Goal: Task Accomplishment & Management: Manage account settings

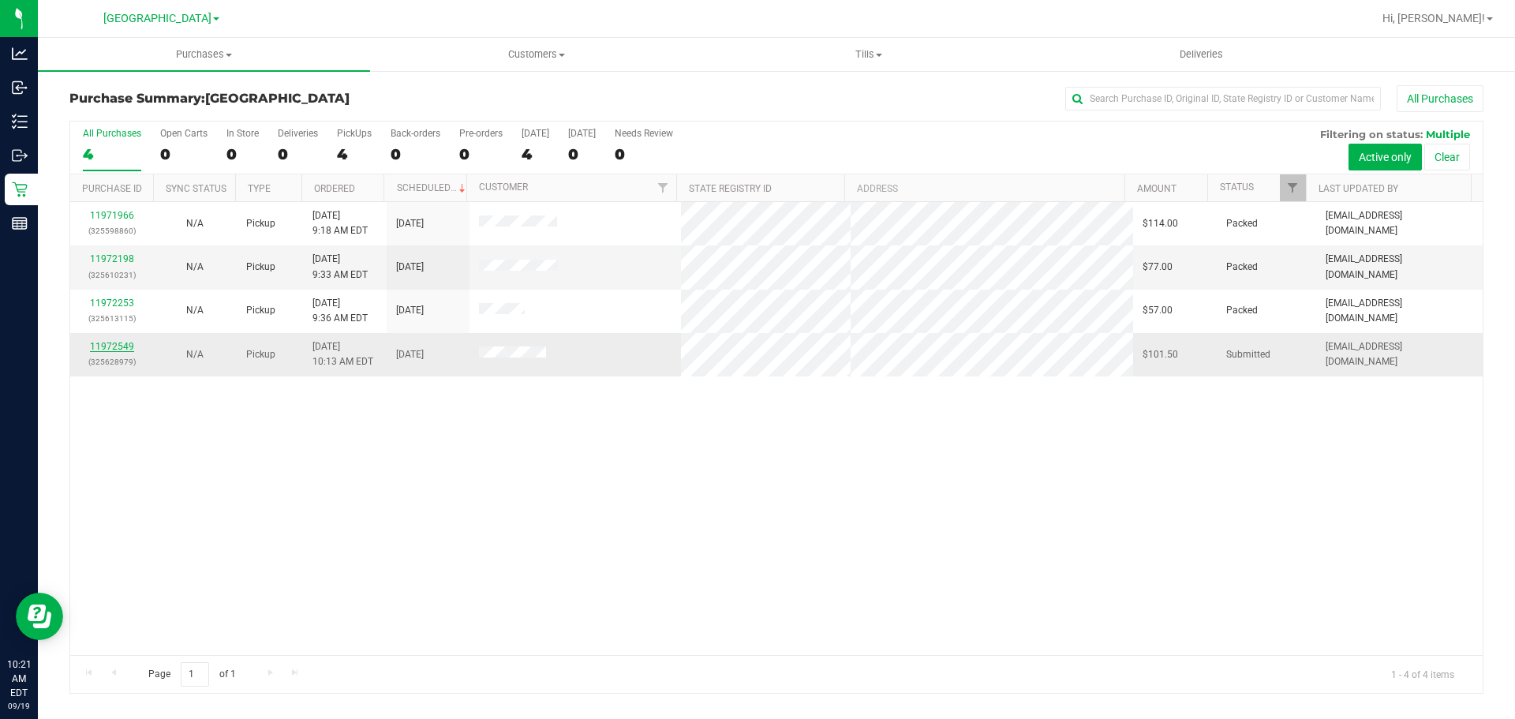
click at [93, 350] on link "11972549" at bounding box center [112, 346] width 44 height 11
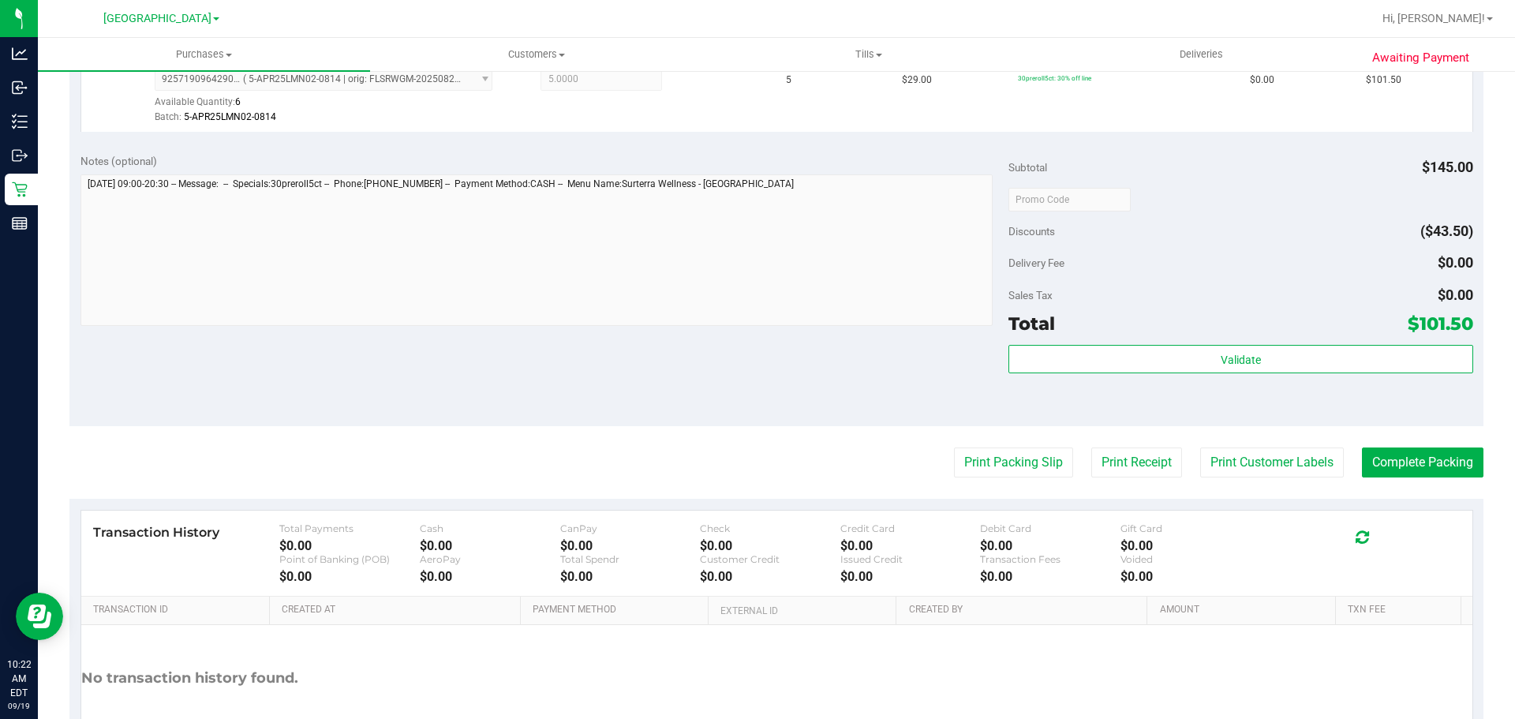
scroll to position [474, 0]
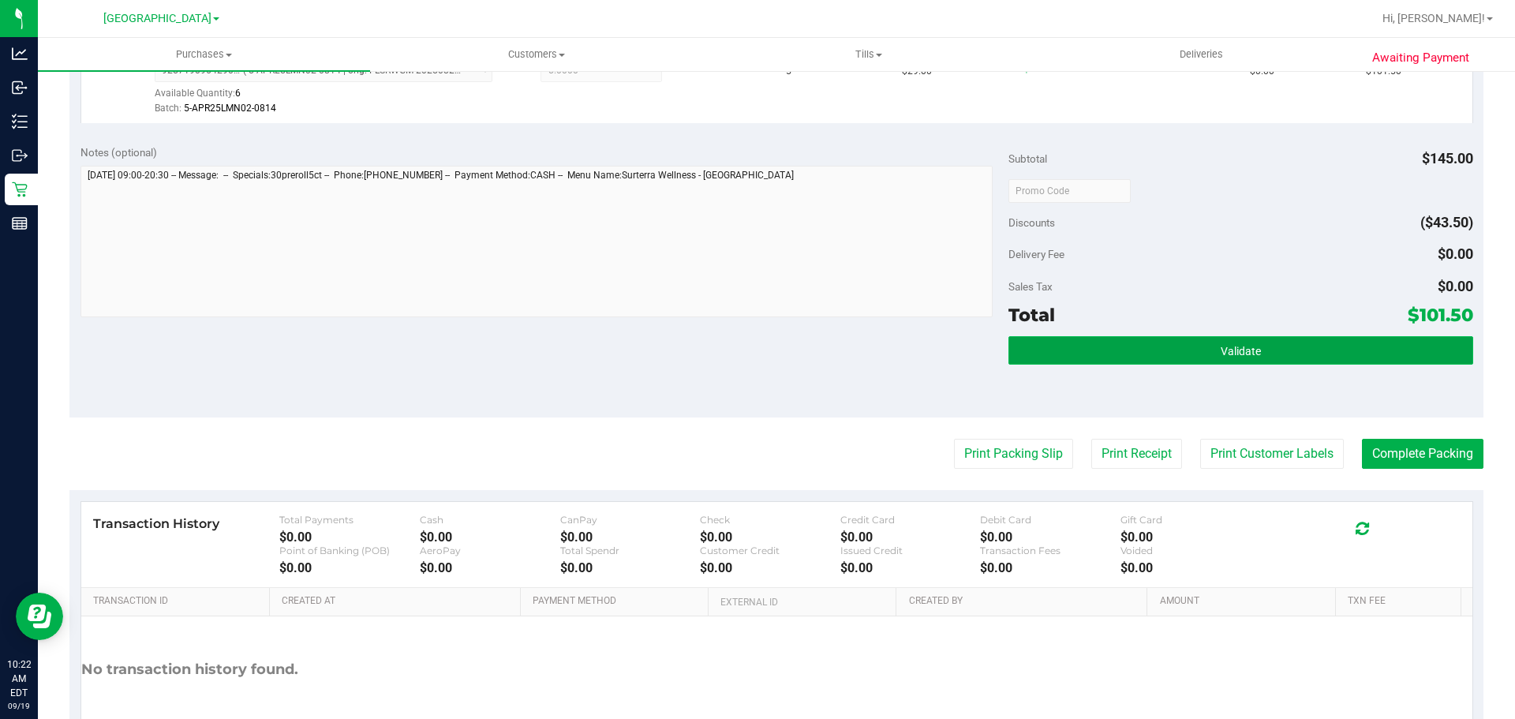
click at [1309, 346] on button "Validate" at bounding box center [1241, 350] width 464 height 28
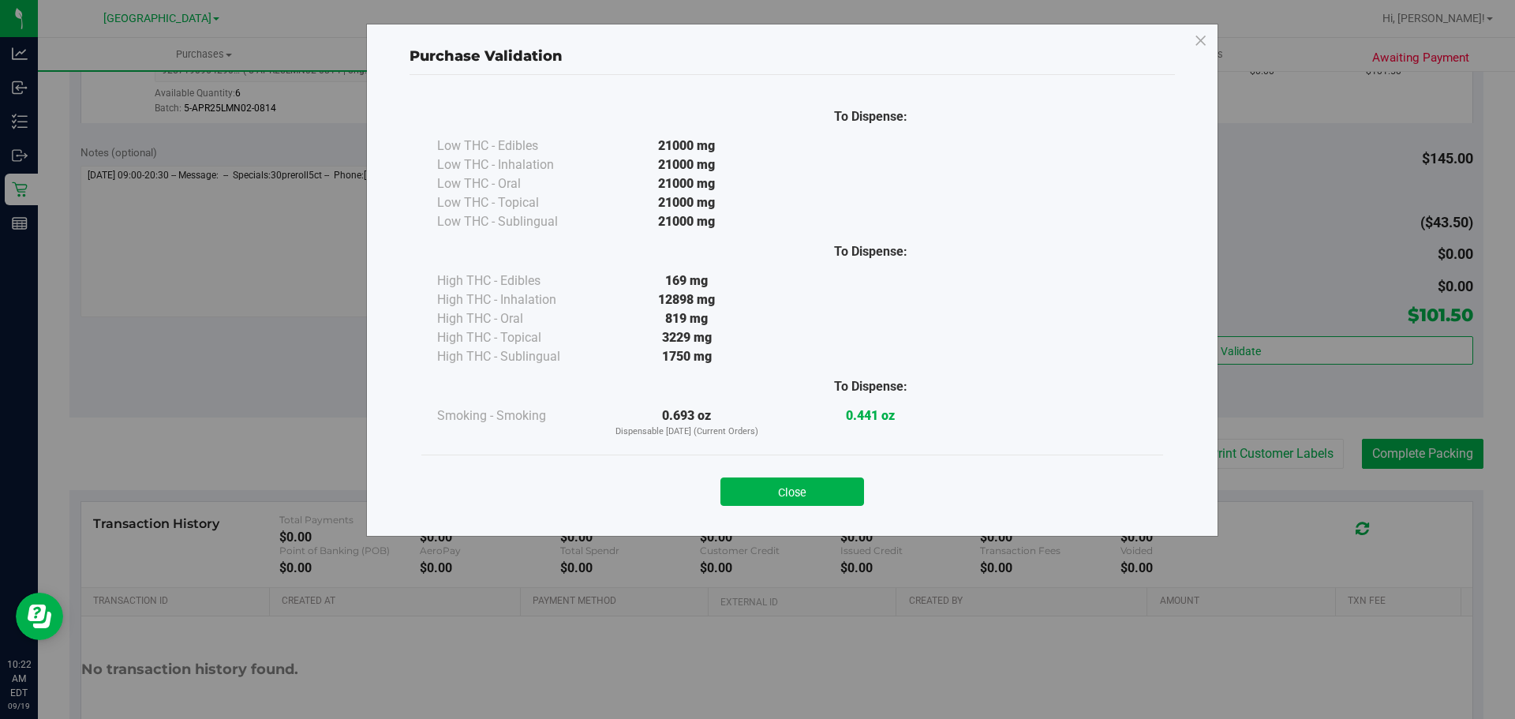
click at [773, 507] on div "Close" at bounding box center [792, 487] width 742 height 64
click at [768, 496] on button "Close" at bounding box center [793, 491] width 144 height 28
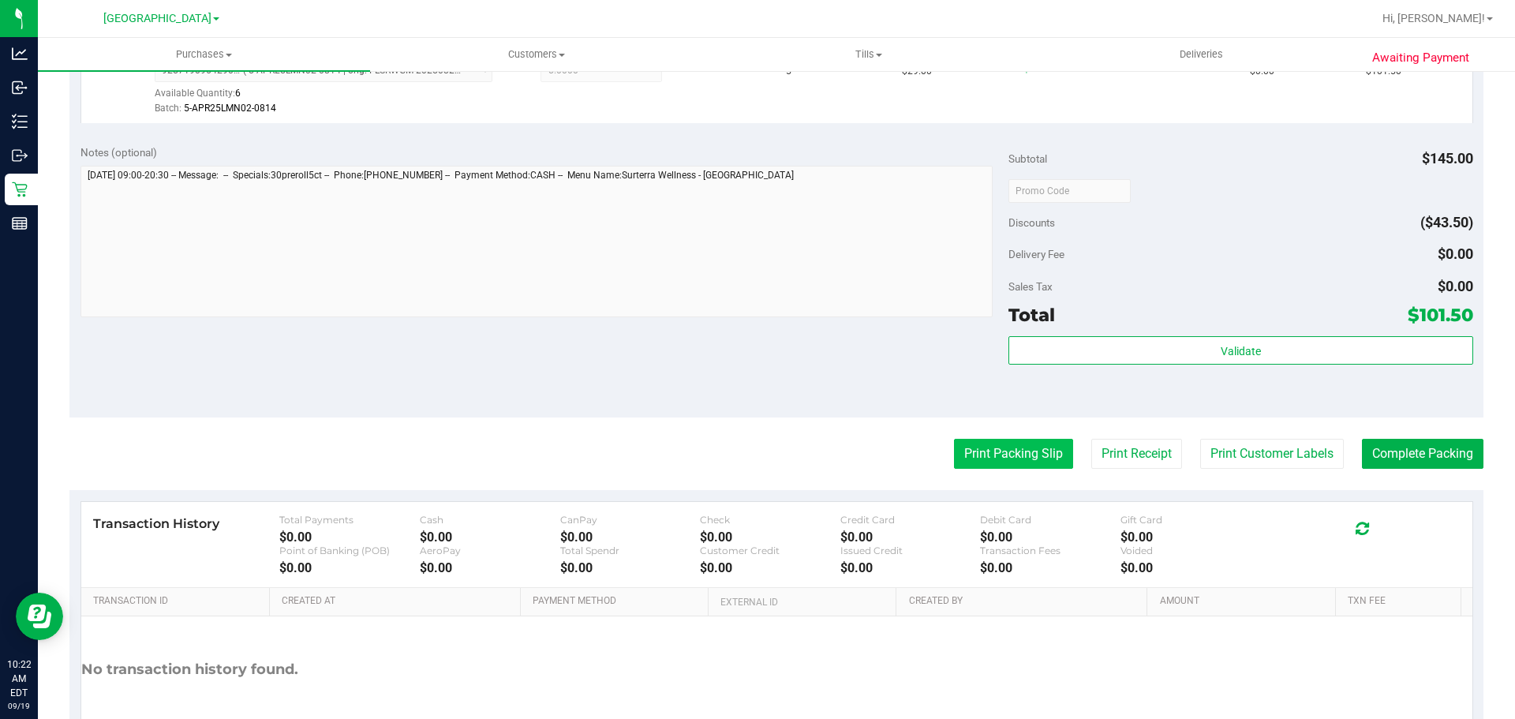
click at [962, 455] on button "Print Packing Slip" at bounding box center [1013, 454] width 119 height 30
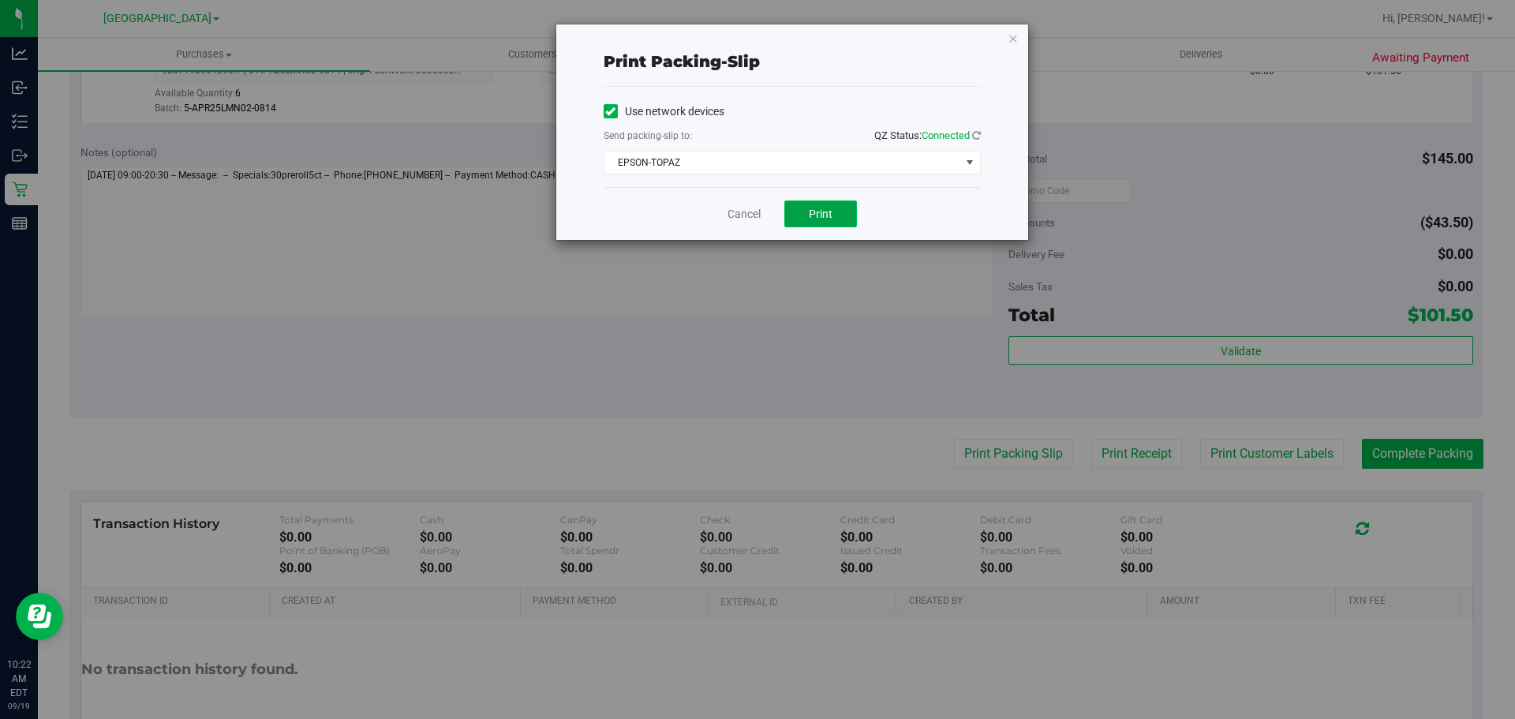
click at [807, 206] on button "Print" at bounding box center [820, 213] width 73 height 27
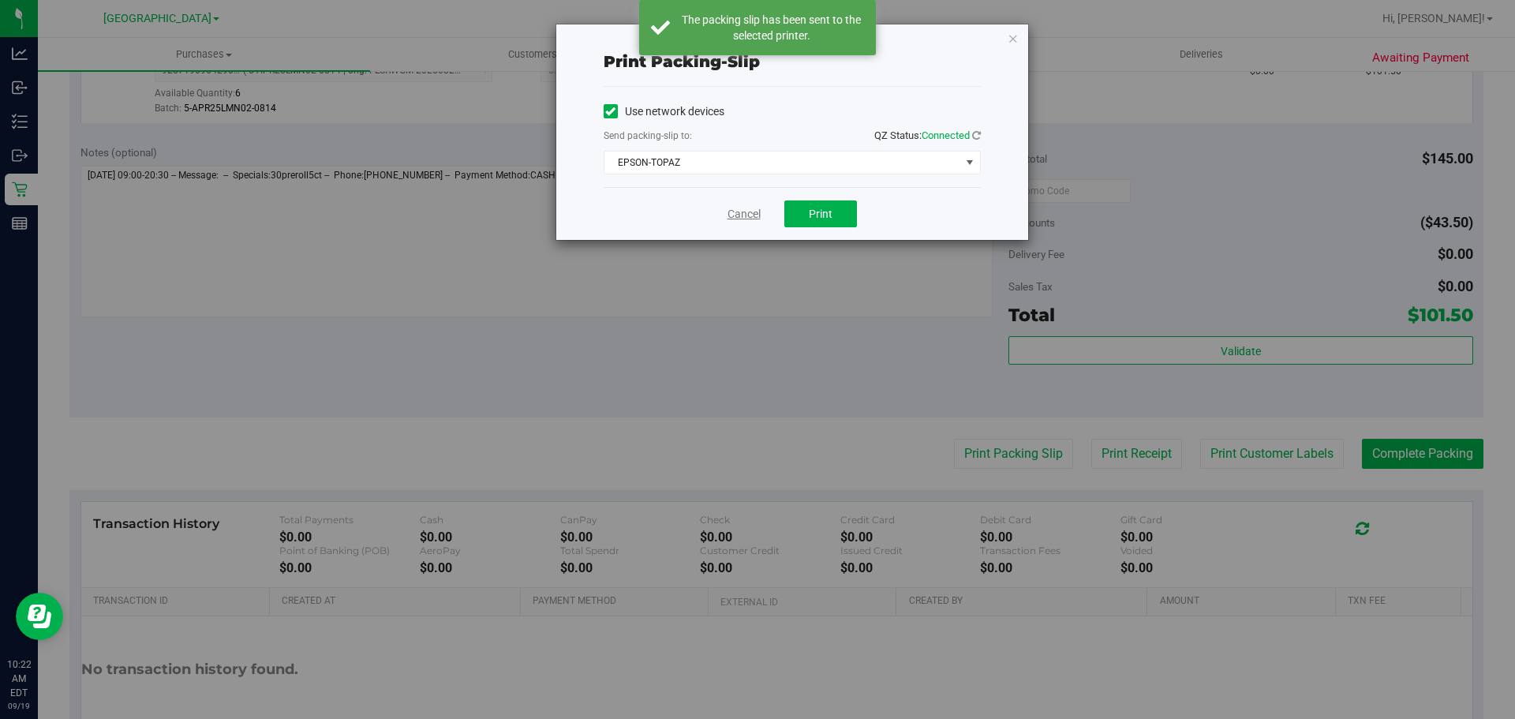
click at [729, 211] on link "Cancel" at bounding box center [744, 214] width 33 height 17
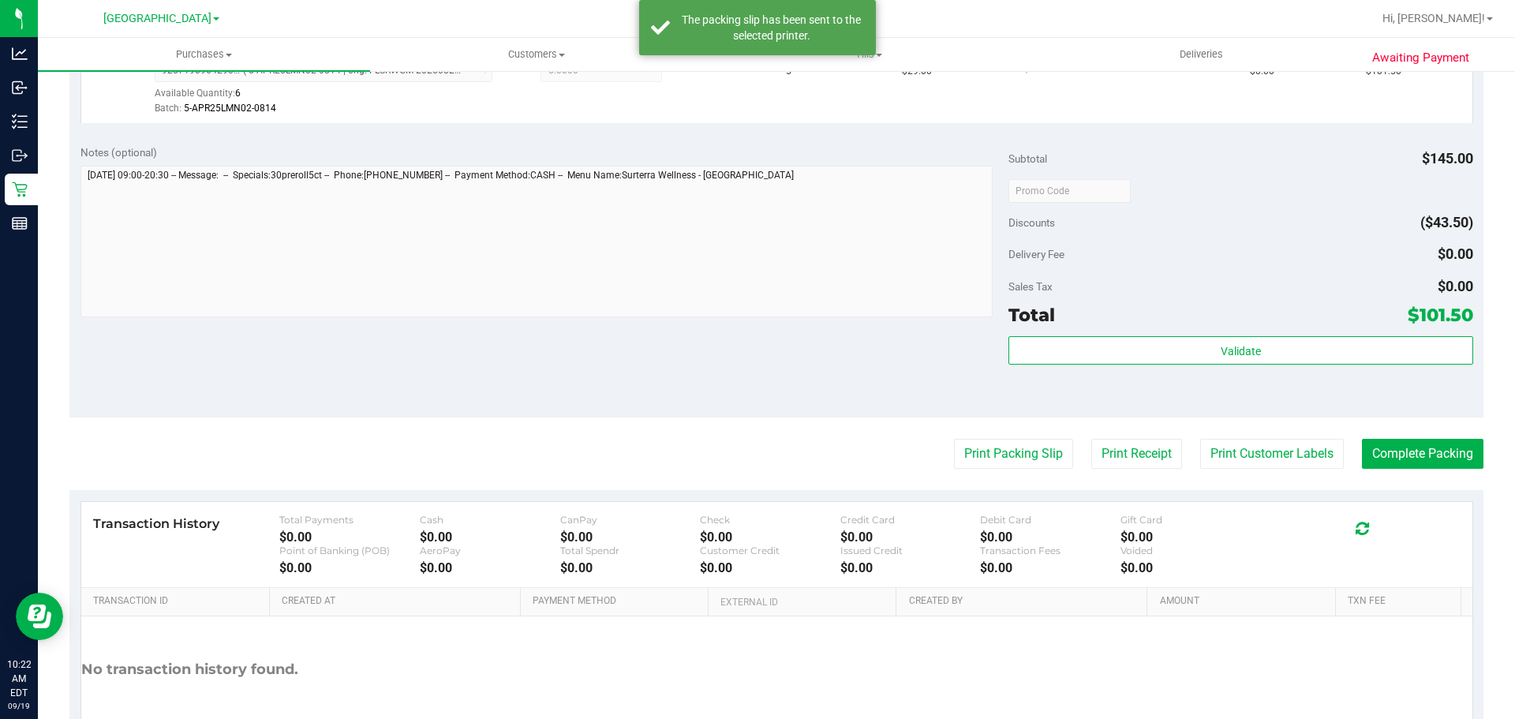
click at [1134, 366] on div "Validate" at bounding box center [1241, 371] width 464 height 71
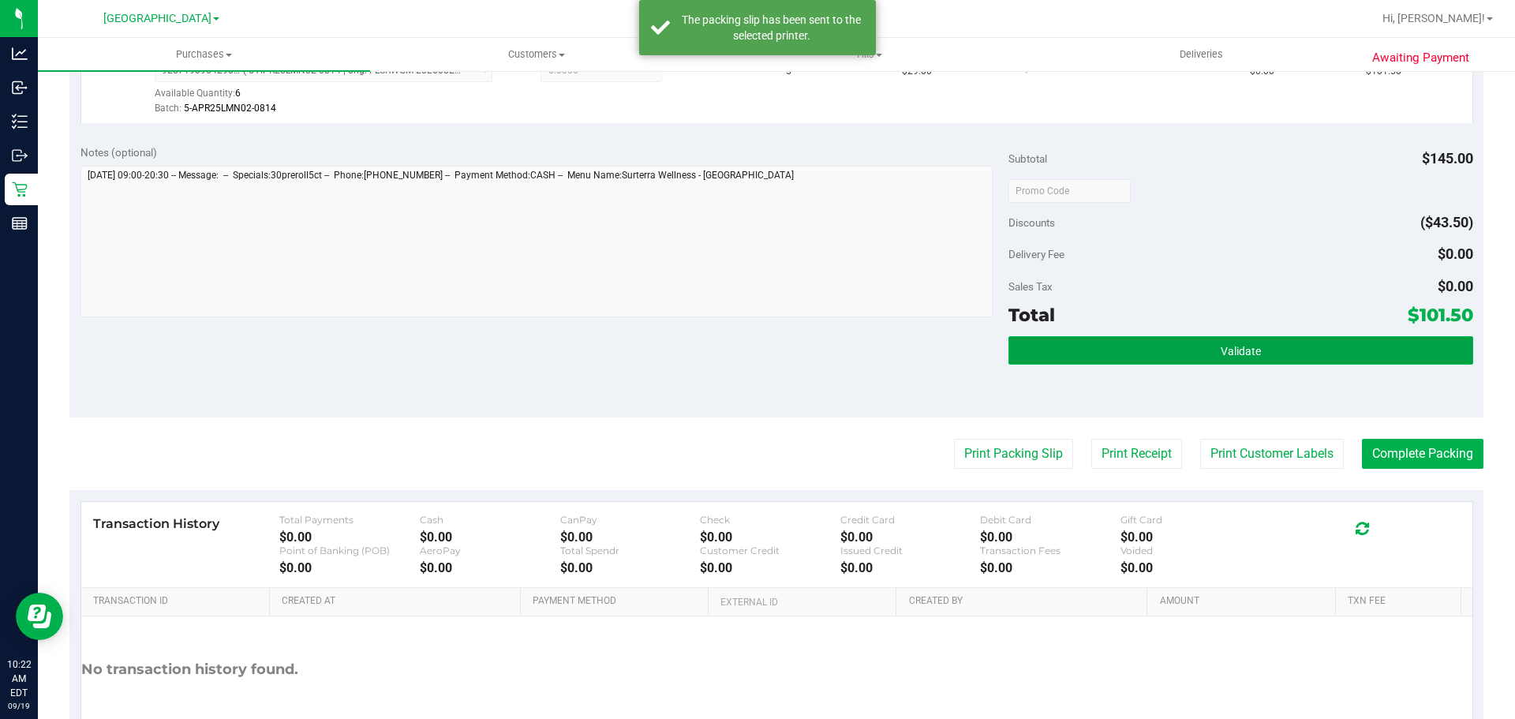
drag, startPoint x: 1104, startPoint y: 342, endPoint x: 978, endPoint y: 353, distance: 126.8
click at [1103, 342] on button "Validate" at bounding box center [1241, 350] width 464 height 28
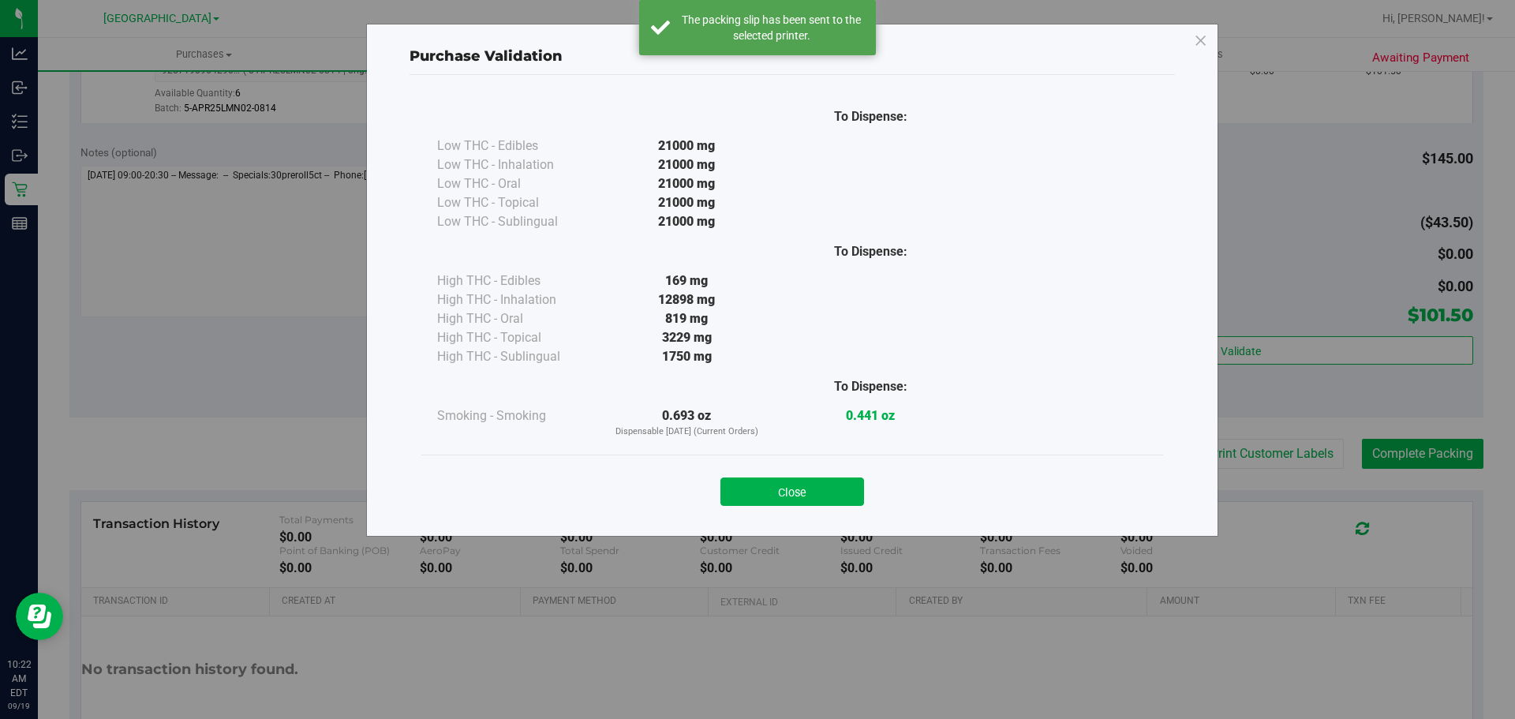
click at [790, 510] on div "Close" at bounding box center [792, 487] width 742 height 64
drag, startPoint x: 796, startPoint y: 499, endPoint x: 1195, endPoint y: 498, distance: 399.4
click at [796, 498] on button "Close" at bounding box center [793, 491] width 144 height 28
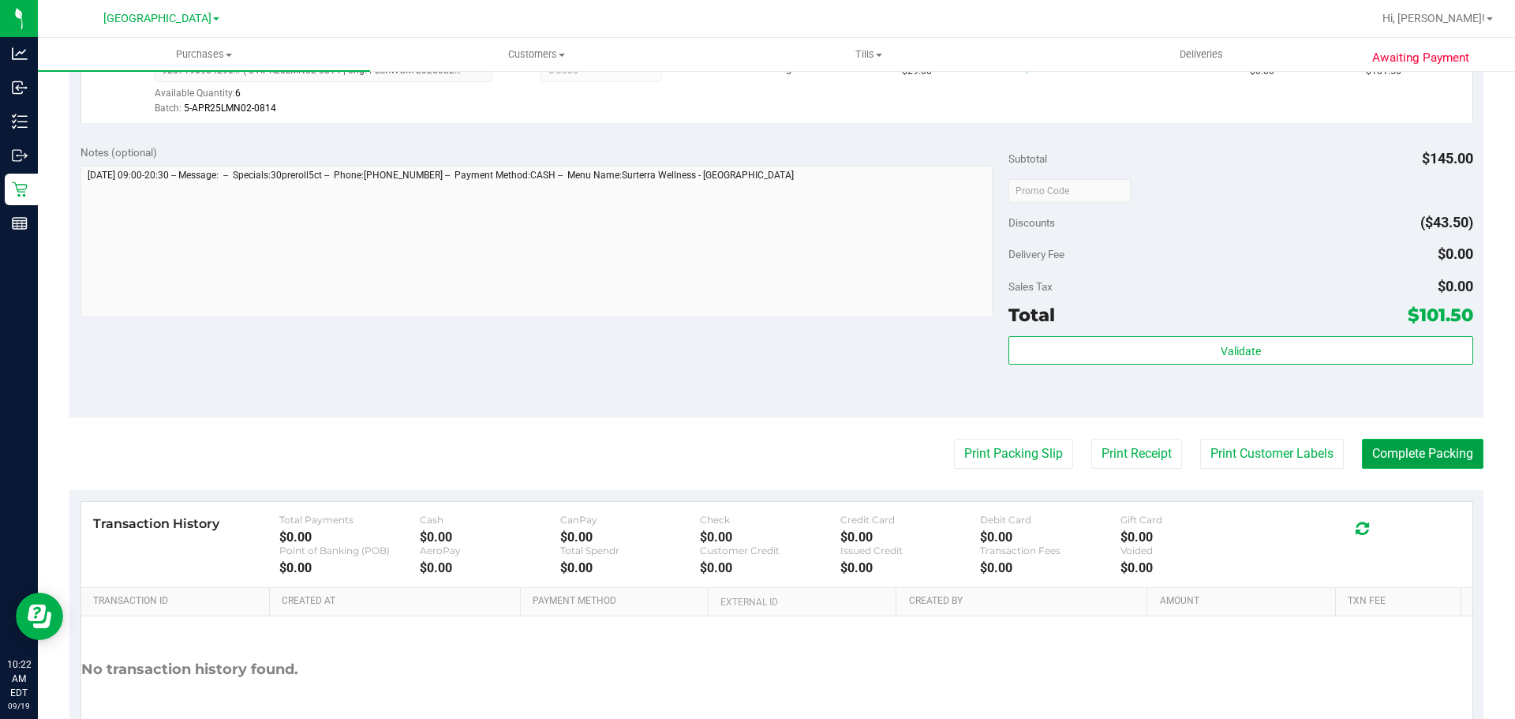
click at [1365, 452] on button "Complete Packing" at bounding box center [1423, 454] width 122 height 30
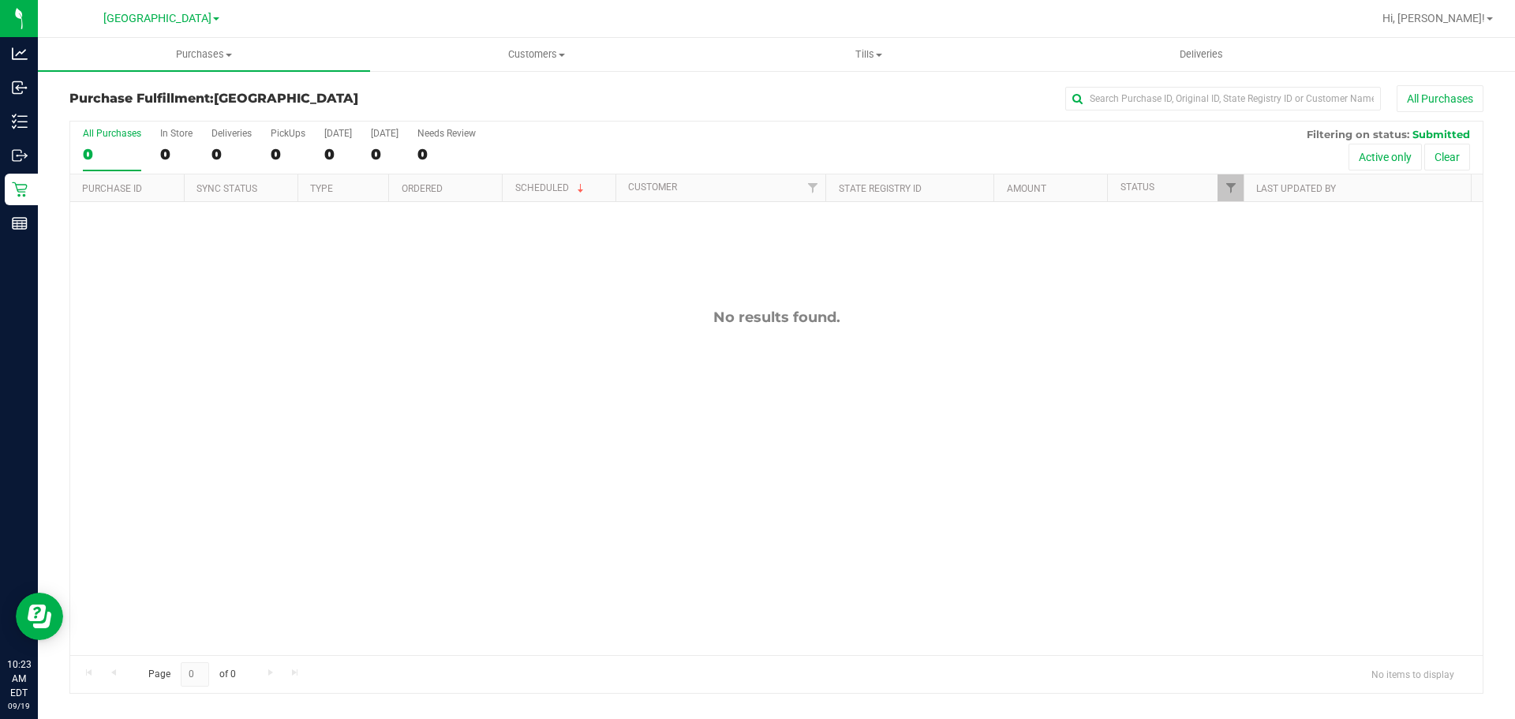
click at [615, 549] on div "No results found." at bounding box center [776, 482] width 1413 height 560
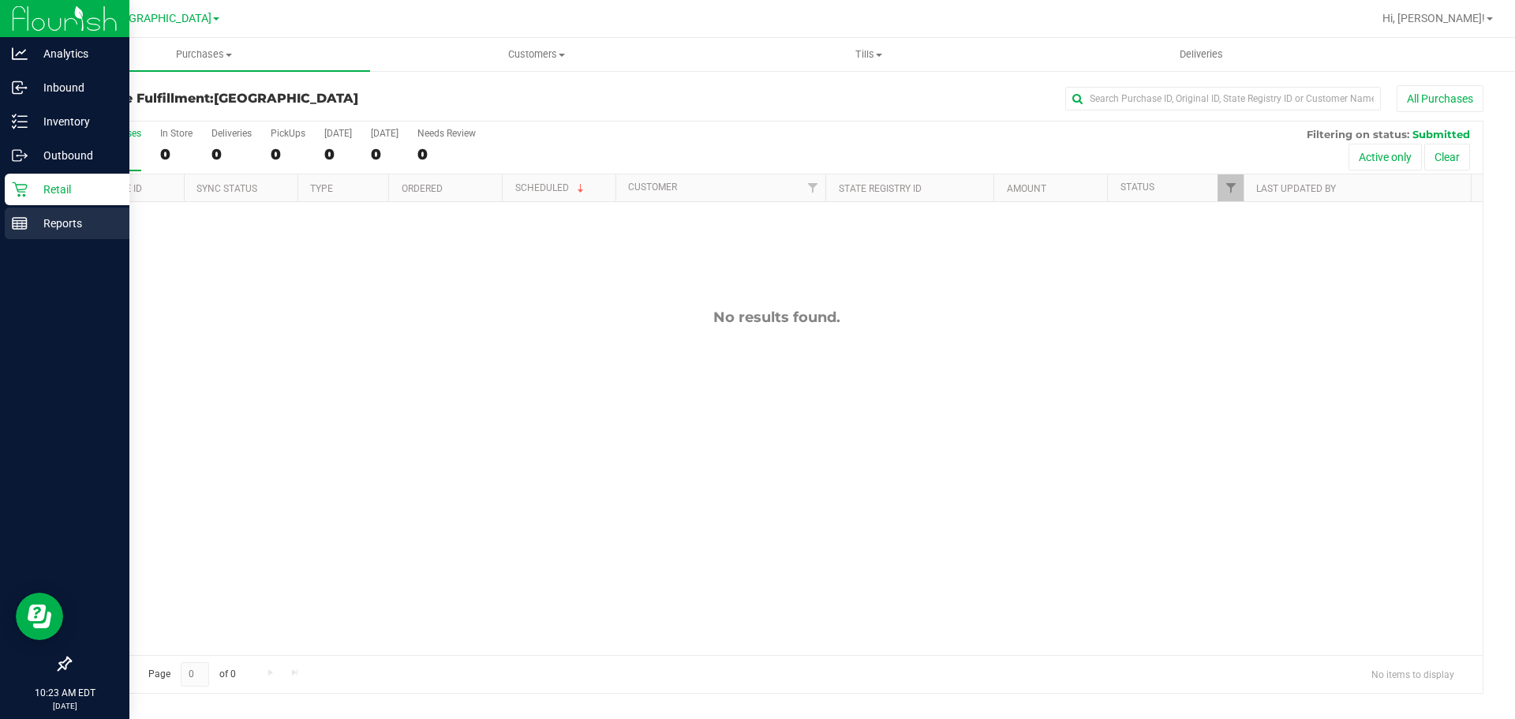
click at [51, 223] on p "Reports" at bounding box center [75, 223] width 95 height 19
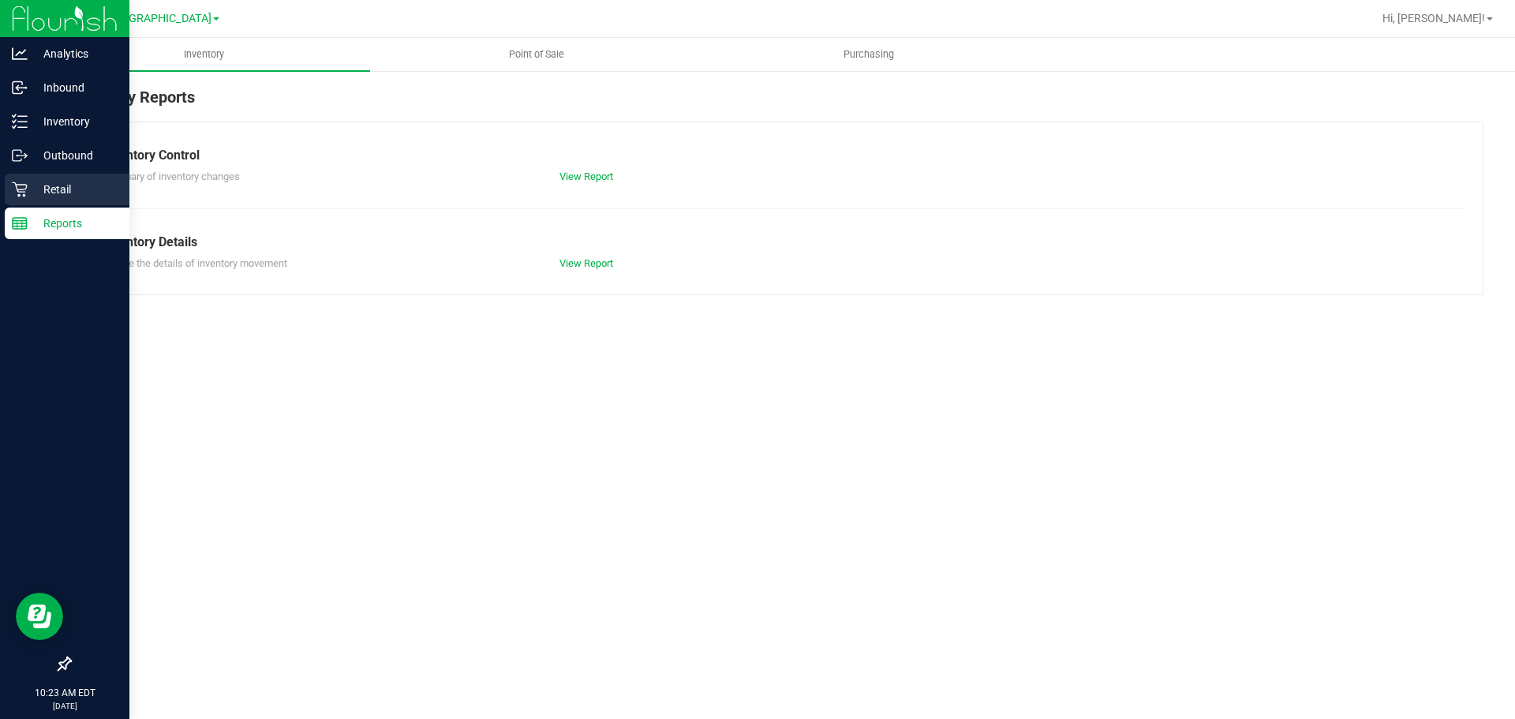
click at [28, 195] on p "Retail" at bounding box center [75, 189] width 95 height 19
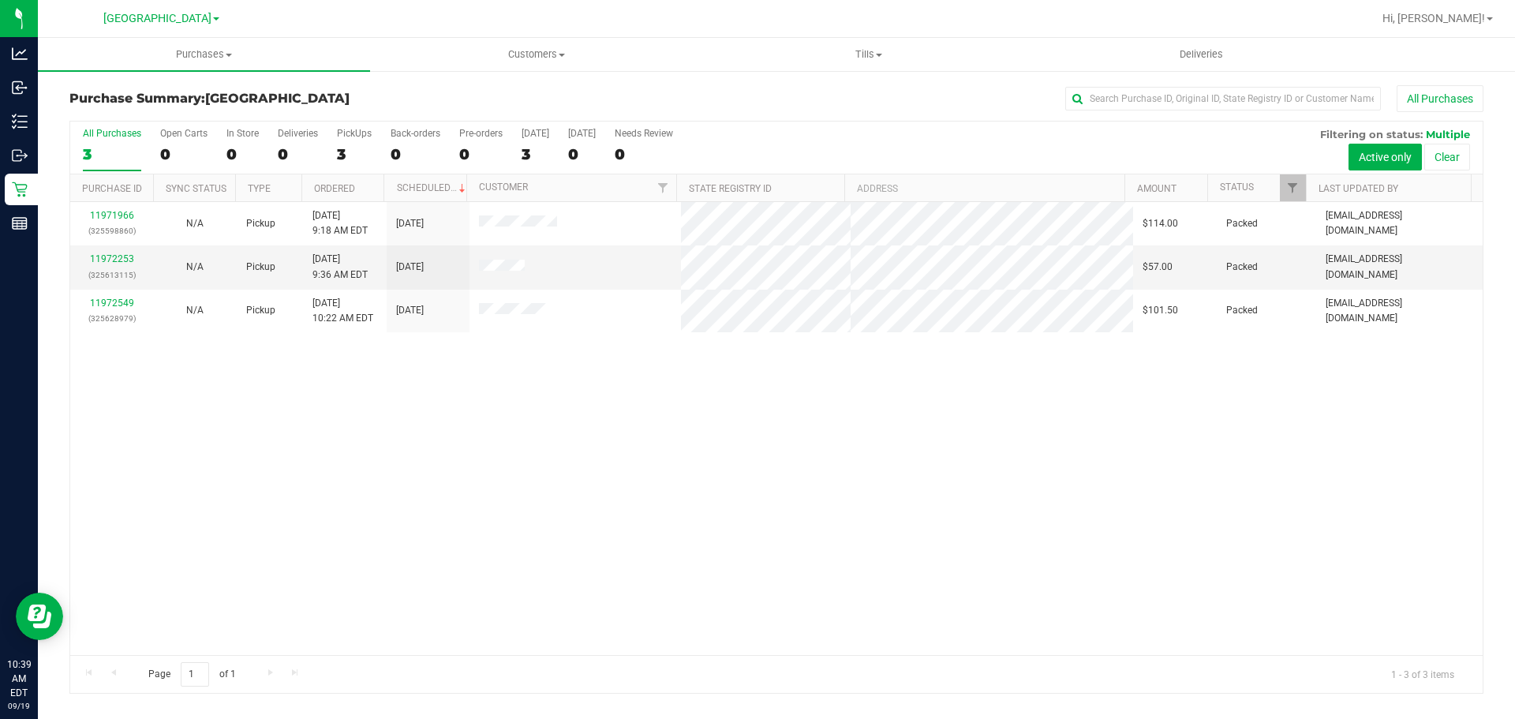
click at [1140, 703] on div "Purchase Summary: [GEOGRAPHIC_DATA] All Purchases All Purchases 3 Open Carts 0 …" at bounding box center [776, 389] width 1477 height 640
click at [1192, 621] on div "11971966 (325598860) N/A Pickup [DATE] 9:18 AM EDT 9/19/2025 $114.00 Packed [EM…" at bounding box center [776, 428] width 1413 height 453
click at [635, 525] on div "11971966 (325598860) N/A Pickup [DATE] 9:18 AM EDT 9/19/2025 $114.00 Packed [EM…" at bounding box center [776, 428] width 1413 height 453
